Goal: Task Accomplishment & Management: Use online tool/utility

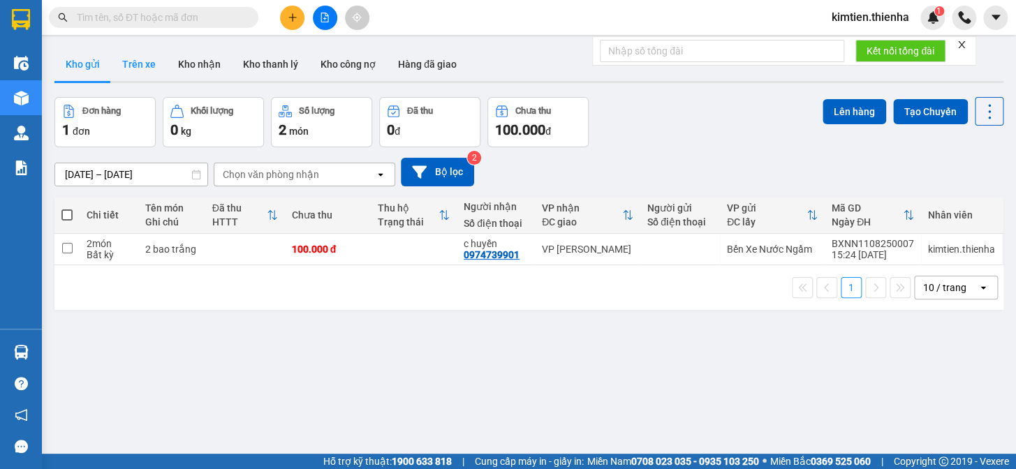
click at [126, 63] on button "Trên xe" at bounding box center [139, 64] width 56 height 34
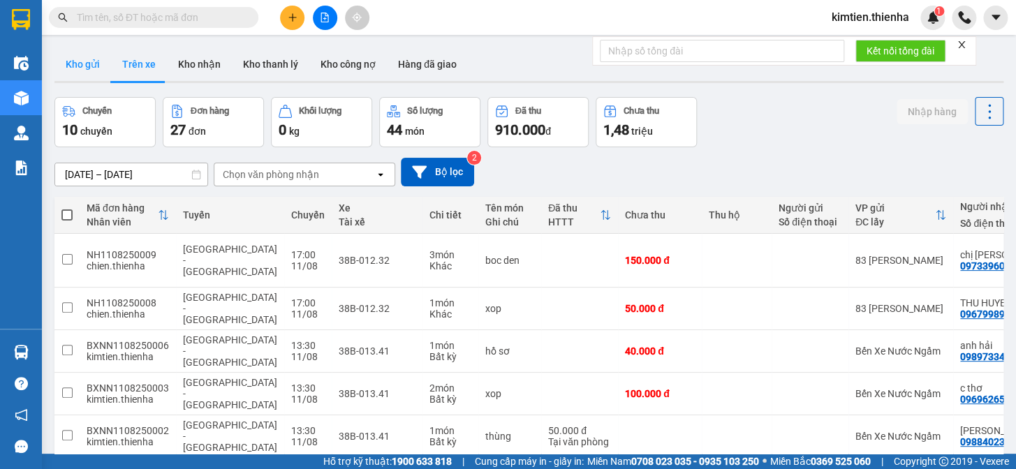
click at [85, 57] on button "Kho gửi" at bounding box center [82, 64] width 57 height 34
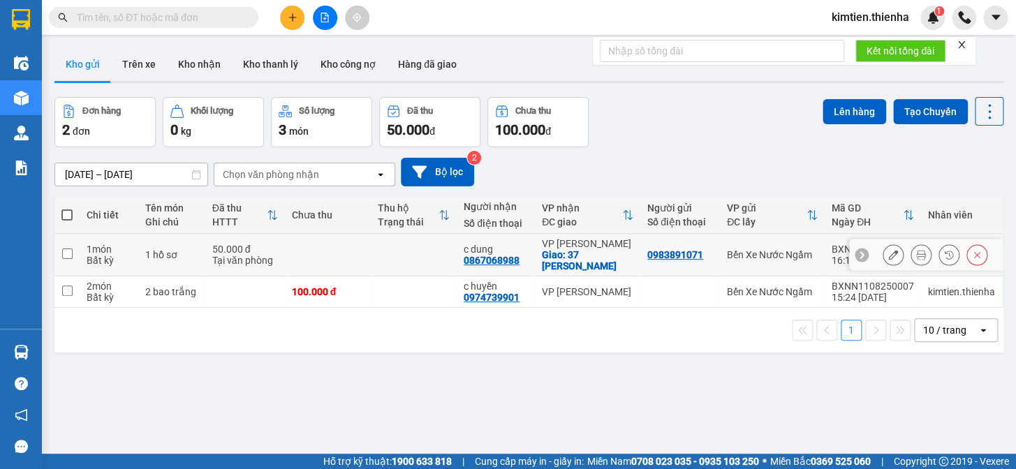
click at [916, 251] on icon at bounding box center [921, 255] width 10 height 10
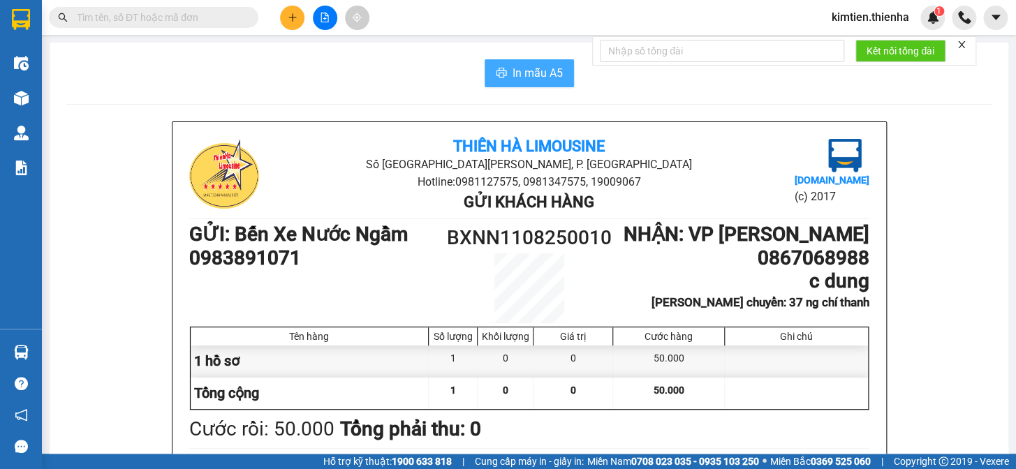
click at [544, 77] on span "In mẫu A5" at bounding box center [537, 72] width 50 height 17
